Goal: Information Seeking & Learning: Learn about a topic

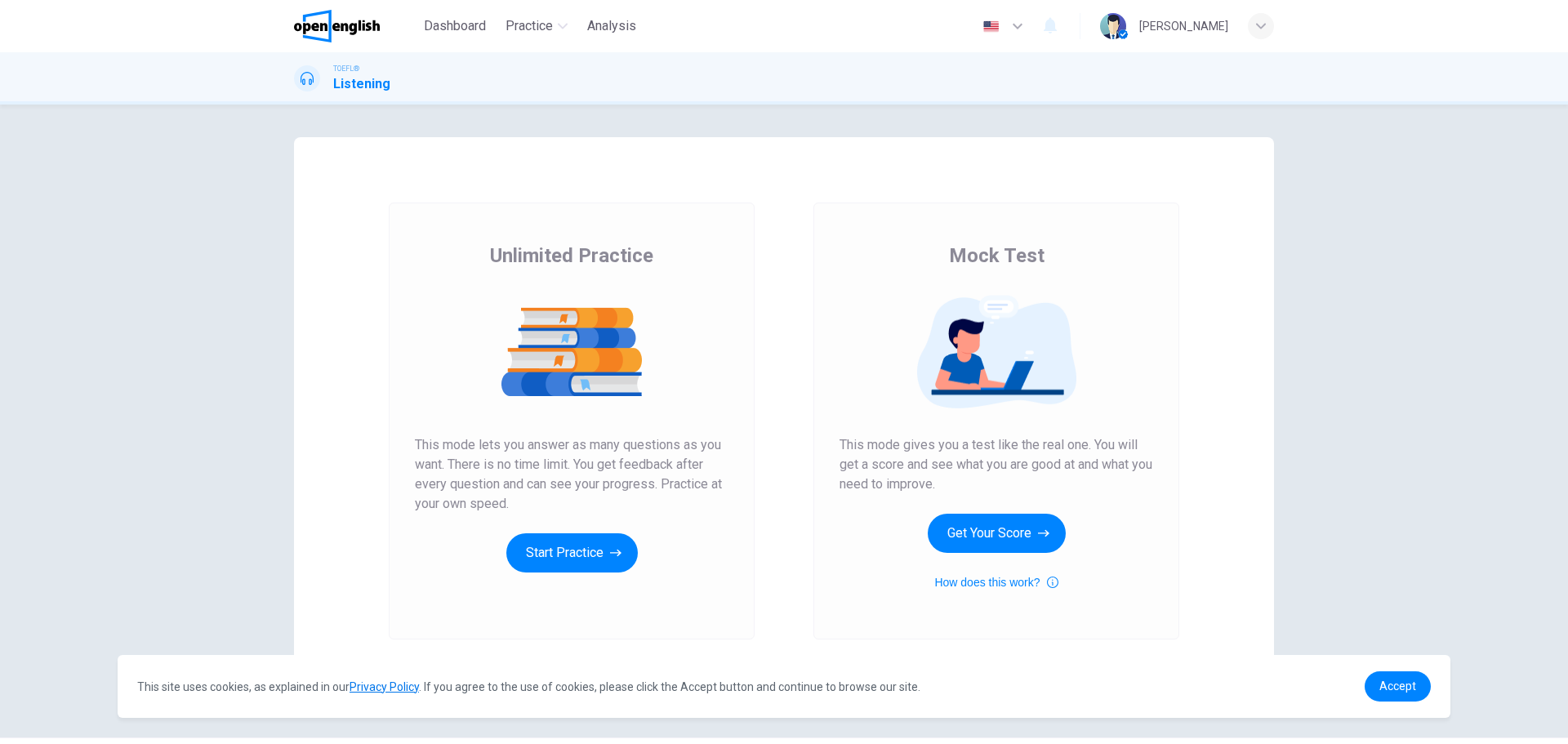
scroll to position [46, 0]
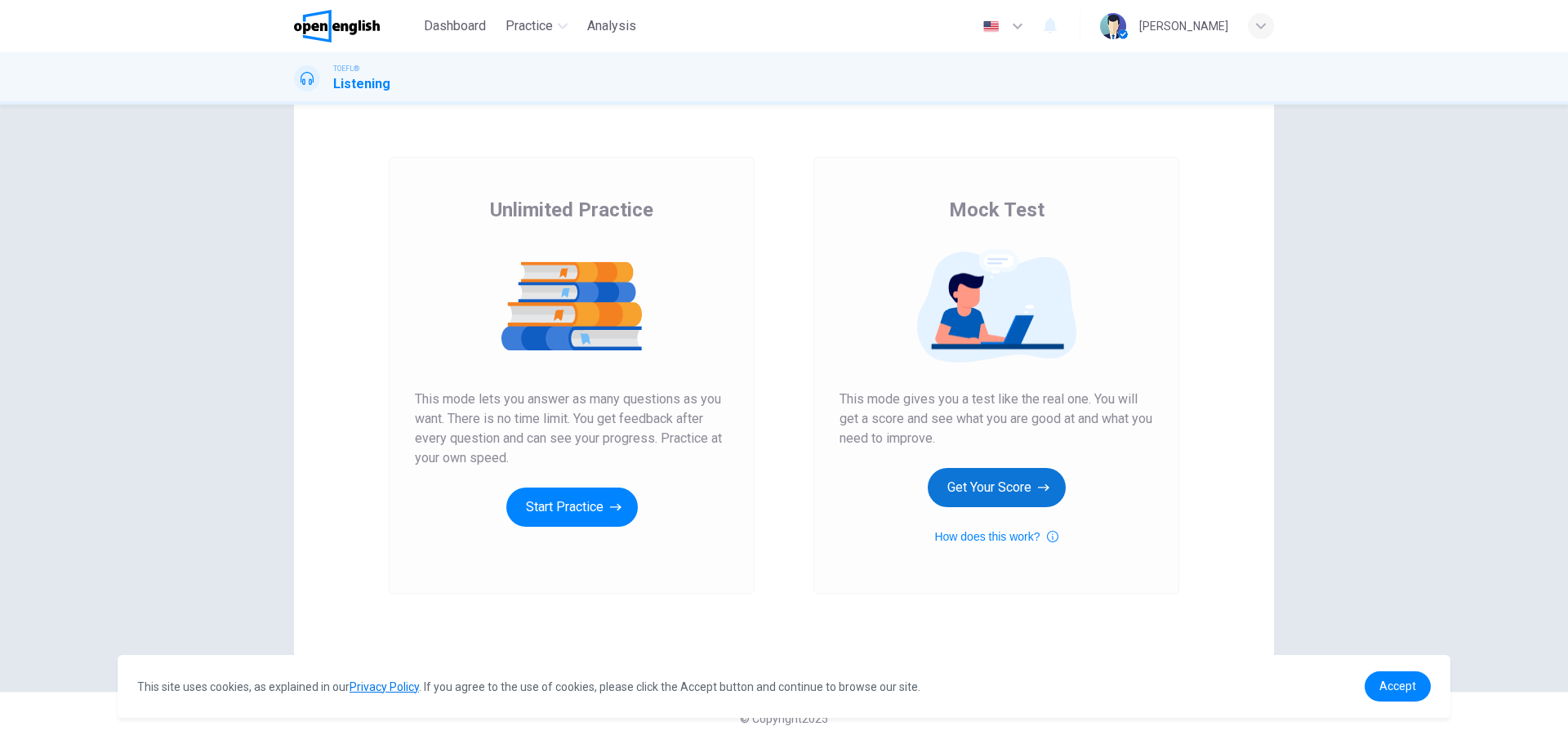
click at [1038, 483] on icon "button" at bounding box center [1043, 487] width 11 height 16
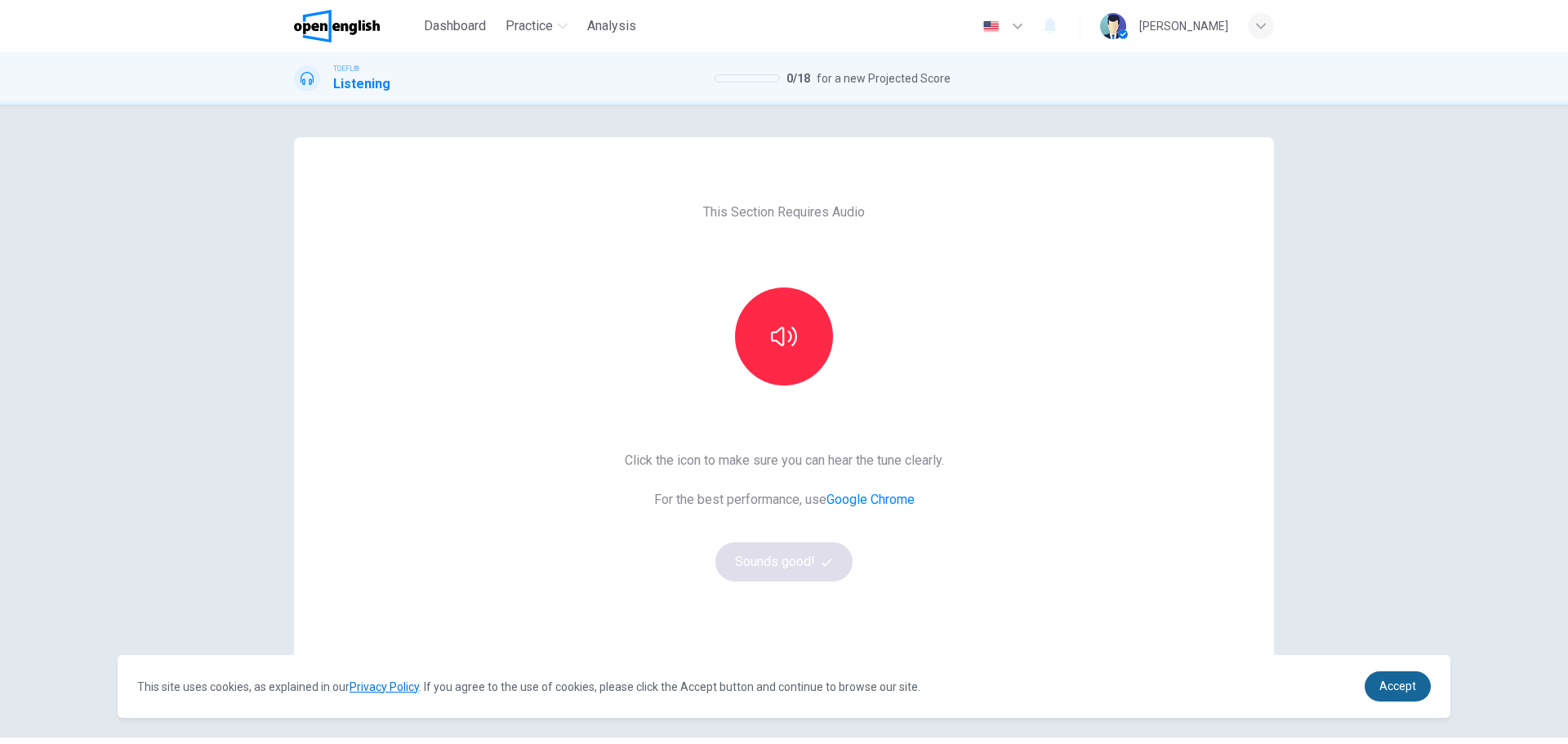
click at [1411, 687] on span "Accept" at bounding box center [1397, 686] width 37 height 13
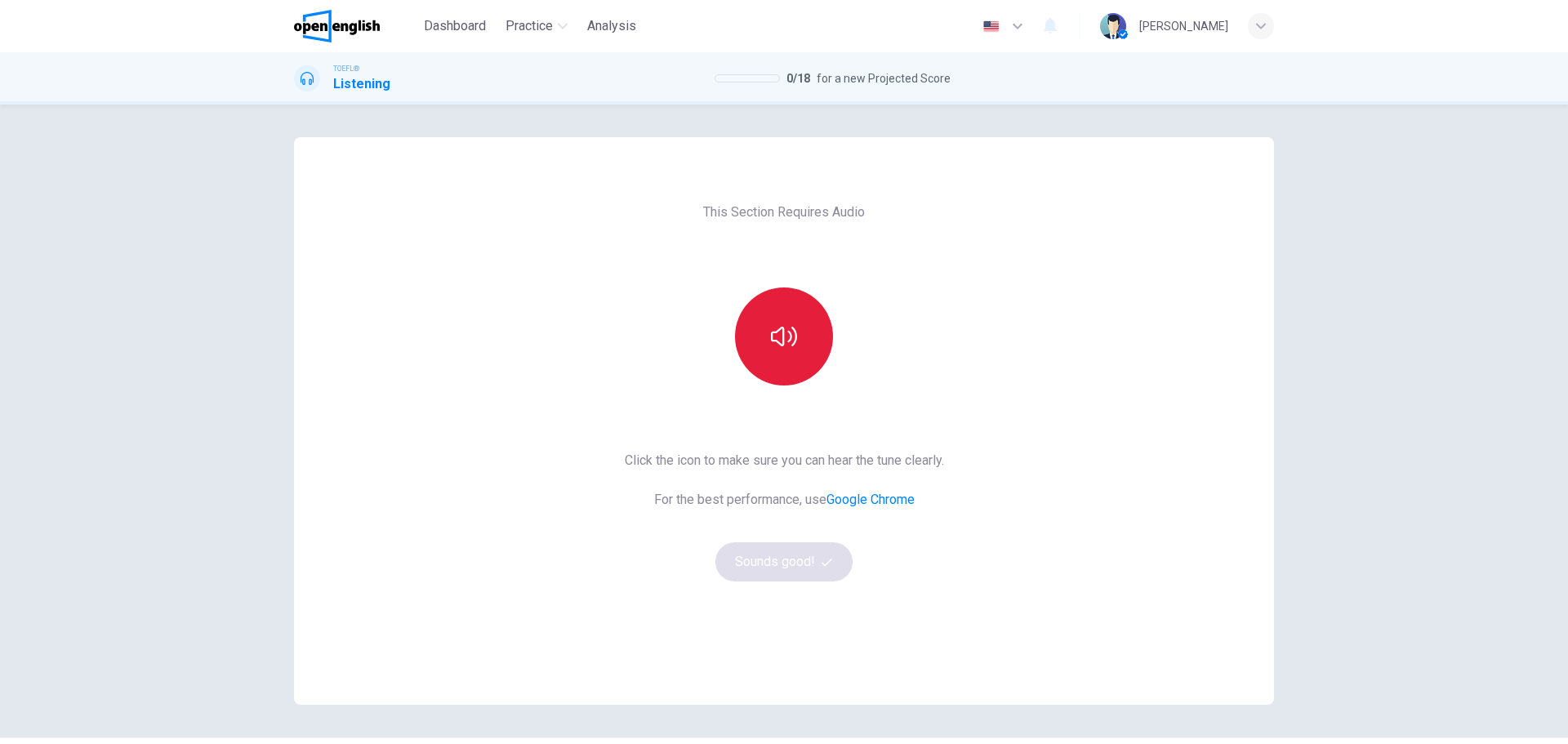
click at [791, 326] on icon "button" at bounding box center [784, 336] width 26 height 26
click at [815, 564] on button "Sounds good!" at bounding box center [784, 562] width 137 height 40
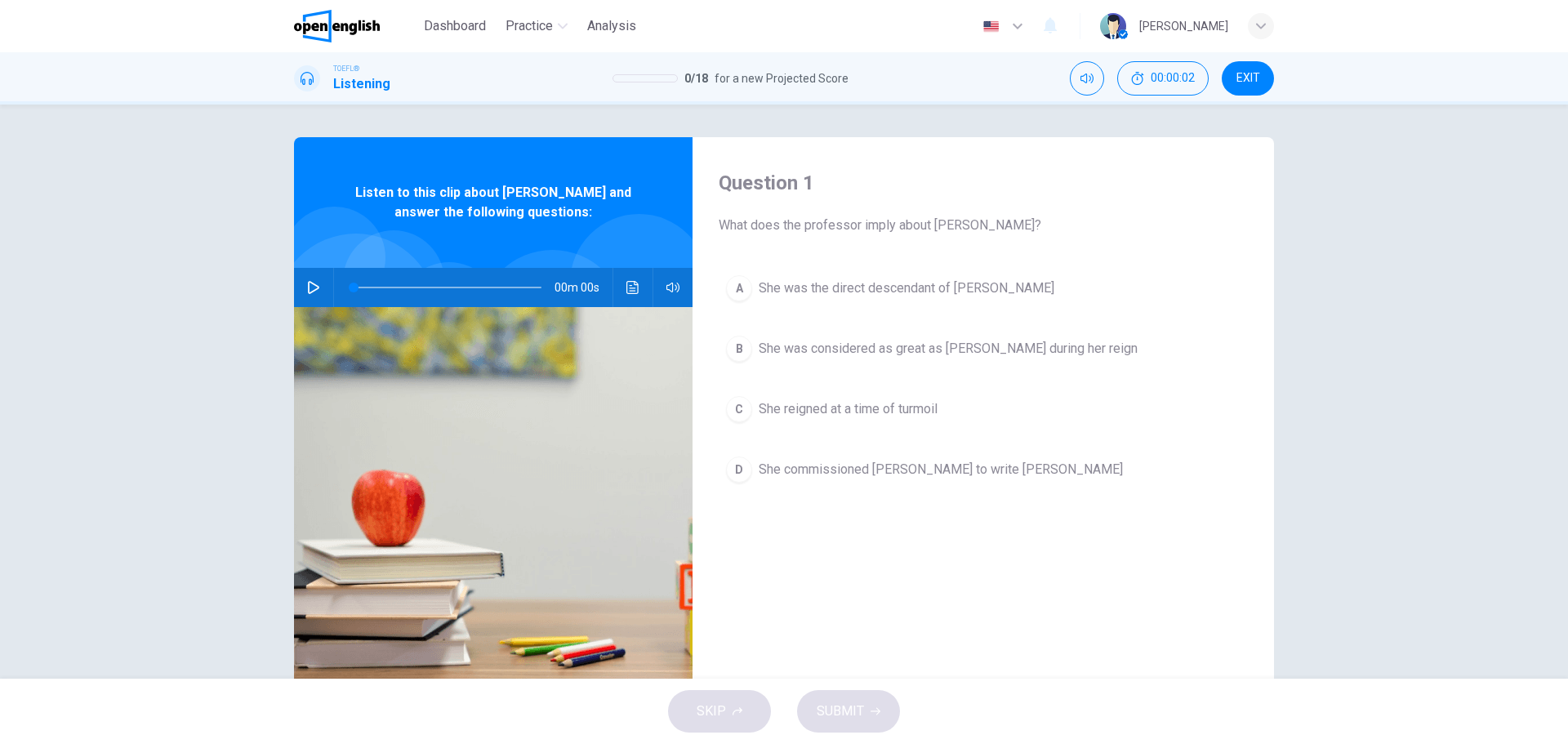
click at [315, 286] on icon "button" at bounding box center [313, 287] width 11 height 13
click at [311, 287] on icon "button" at bounding box center [313, 287] width 13 height 13
click at [318, 289] on button "button" at bounding box center [313, 287] width 26 height 40
click at [312, 286] on icon "button" at bounding box center [313, 287] width 13 height 13
type input "*"
